Goal: Task Accomplishment & Management: Complete application form

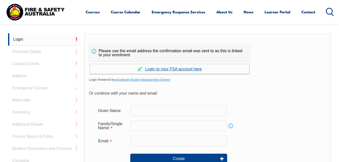
click at [167, 70] on link "Continue with aXcelerate" at bounding box center [170, 69] width 160 height 10
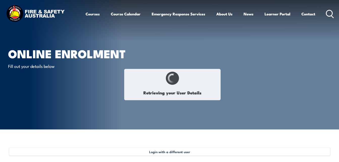
type input "[PERSON_NAME]"
type input "[DATE]"
type input "CXGFZAAC27"
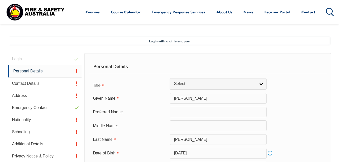
scroll to position [110, 0]
